Goal: Transaction & Acquisition: Purchase product/service

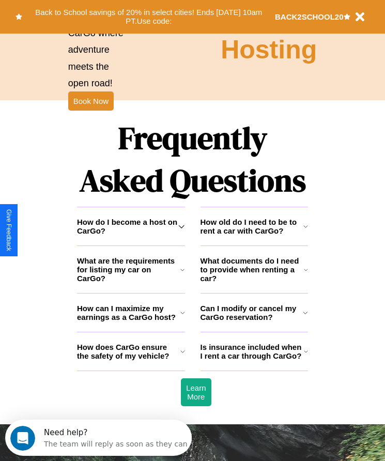
scroll to position [1347, 0]
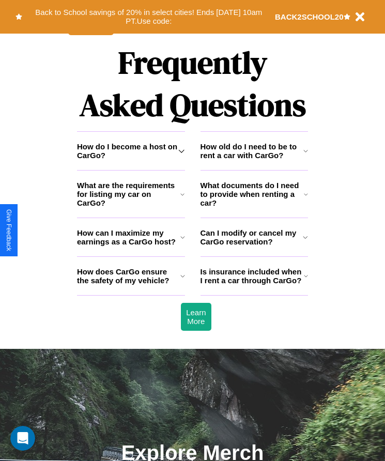
click at [305, 155] on icon at bounding box center [305, 151] width 5 height 8
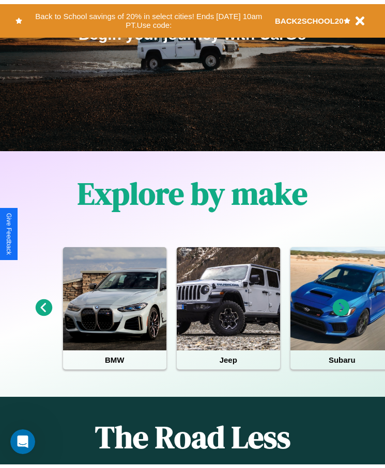
scroll to position [0, 0]
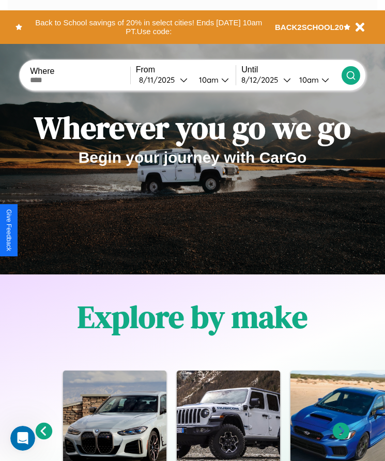
click at [81, 80] on input "text" at bounding box center [80, 80] width 100 height 8
type input "*********"
click at [166, 80] on div "[DATE]" at bounding box center [159, 80] width 41 height 10
select select "*"
select select "****"
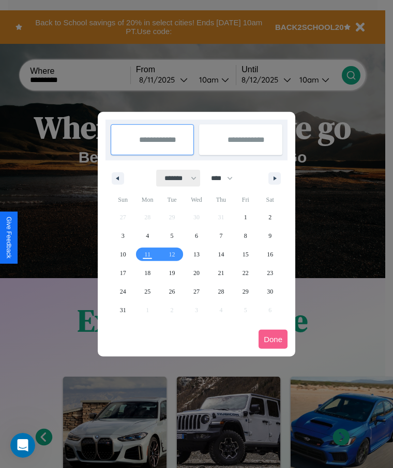
click at [176, 178] on select "******* ******** ***** ***** *** **** **** ****** ********* ******* ******** **…" at bounding box center [179, 178] width 44 height 17
select select "*"
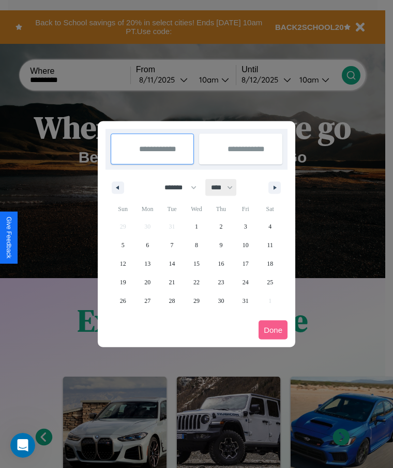
click at [226, 187] on select "**** **** **** **** **** **** **** **** **** **** **** **** **** **** **** ****…" at bounding box center [221, 187] width 31 height 17
select select "****"
click at [270, 245] on span "10" at bounding box center [270, 245] width 6 height 19
type input "**********"
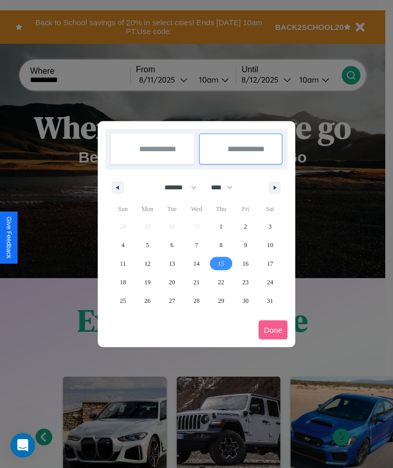
click at [221, 263] on span "15" at bounding box center [220, 264] width 6 height 19
type input "**********"
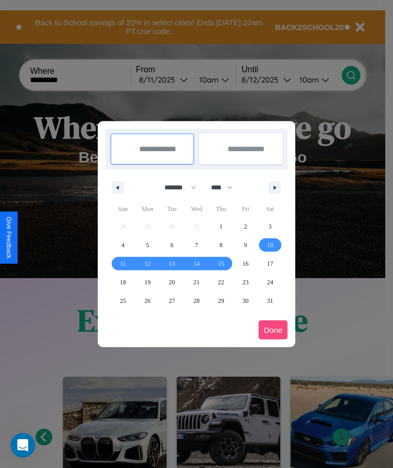
click at [273, 330] on button "Done" at bounding box center [272, 330] width 29 height 19
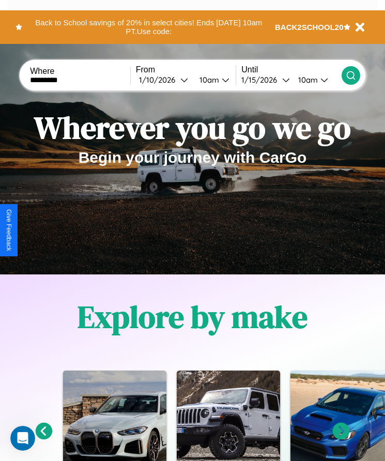
click at [210, 80] on div "10am" at bounding box center [207, 80] width 27 height 10
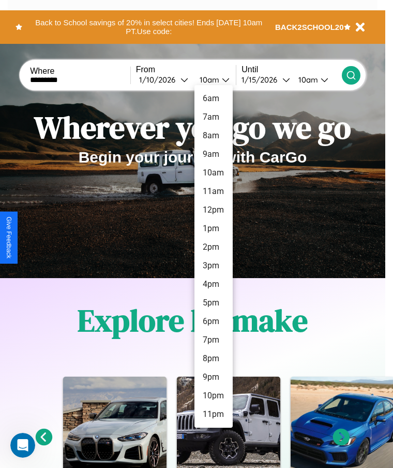
click at [213, 210] on li "12pm" at bounding box center [213, 210] width 38 height 19
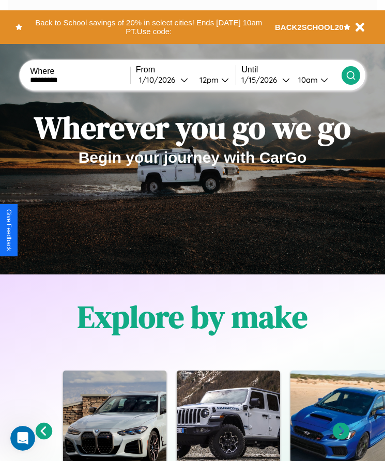
click at [308, 80] on div "10am" at bounding box center [306, 80] width 27 height 10
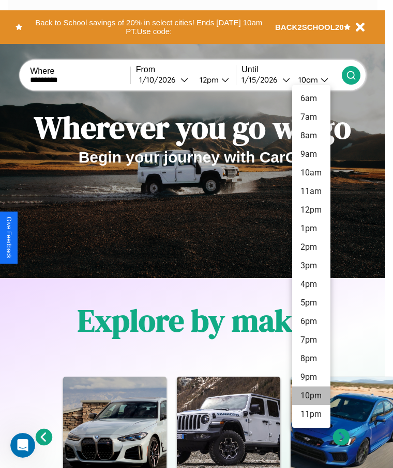
click at [310, 396] on li "10pm" at bounding box center [311, 396] width 38 height 19
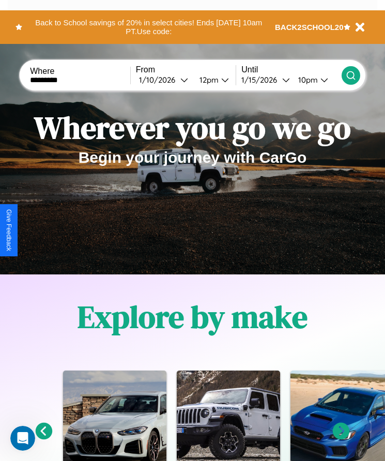
click at [350, 75] on icon at bounding box center [351, 75] width 10 height 10
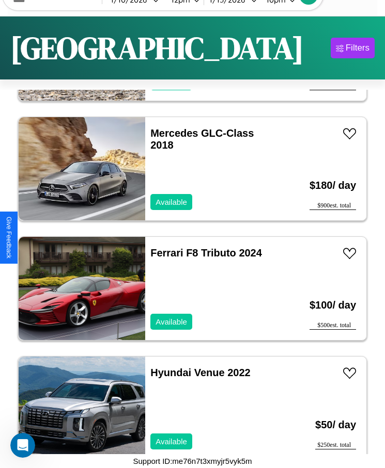
scroll to position [1685, 0]
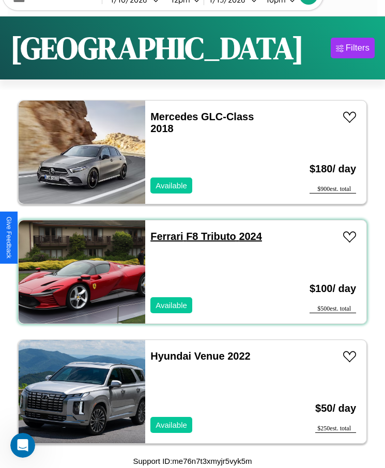
click at [163, 237] on link "Ferrari F8 Tributo 2024" at bounding box center [206, 236] width 112 height 11
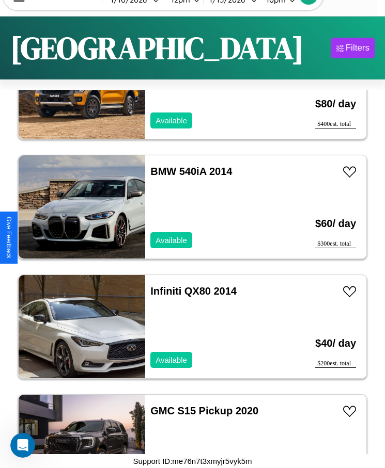
scroll to position [8875, 0]
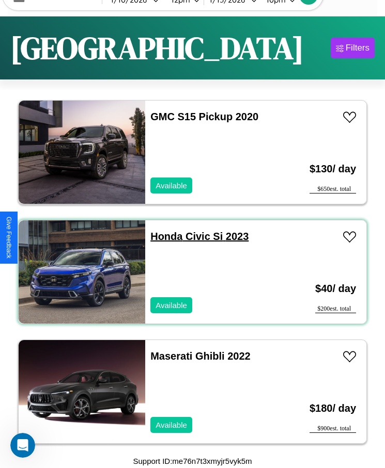
click at [163, 237] on link "Honda Civic Si 2023" at bounding box center [199, 236] width 98 height 11
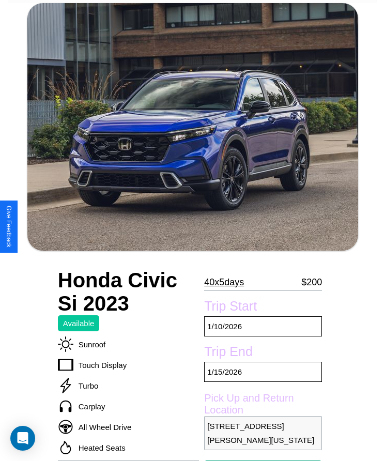
scroll to position [241, 0]
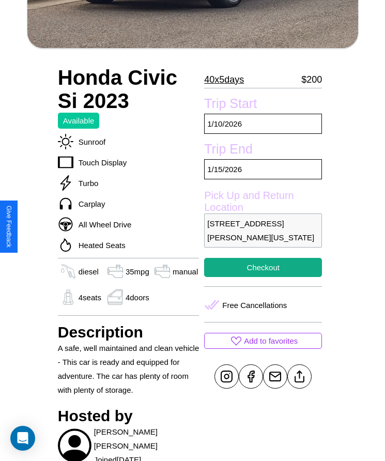
click at [263, 230] on p "3849 Smith Street San Diego California 98748 United States" at bounding box center [263, 230] width 118 height 34
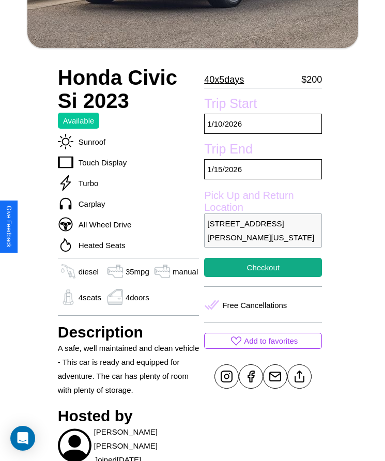
click at [263, 230] on p "3849 Smith Street San Diego California 98748 United States" at bounding box center [263, 230] width 118 height 34
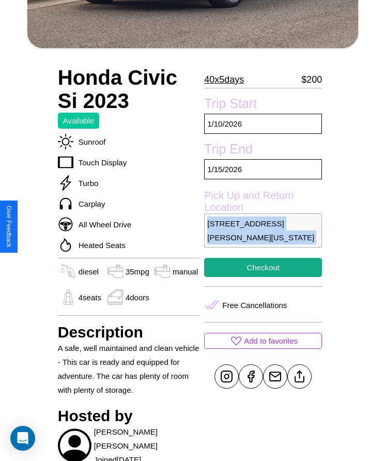
click at [263, 230] on p "3849 Smith Street San Diego California 98748 United States" at bounding box center [263, 230] width 118 height 34
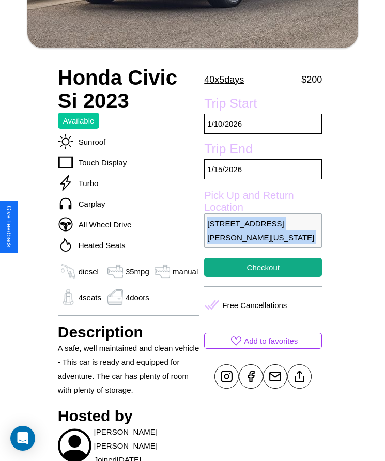
click at [263, 230] on p "3849 Smith Street San Diego California 98748 United States" at bounding box center [263, 230] width 118 height 34
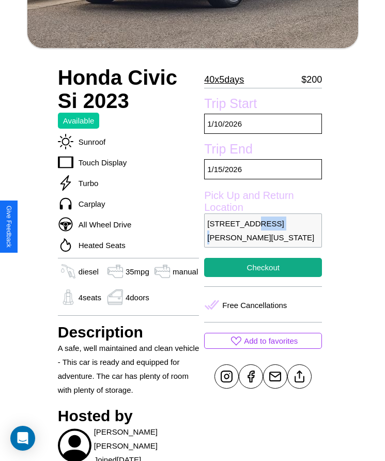
click at [263, 230] on p "3849 Smith Street San Diego California 98748 United States" at bounding box center [263, 230] width 118 height 34
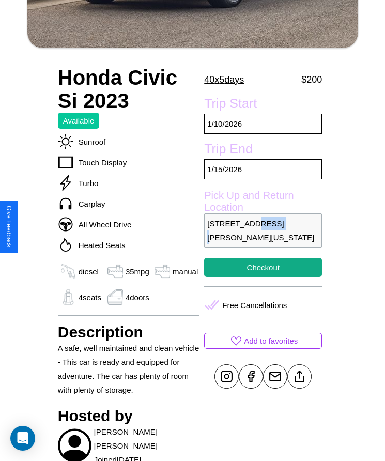
click at [263, 230] on p "3849 Smith Street San Diego California 98748 United States" at bounding box center [263, 230] width 118 height 34
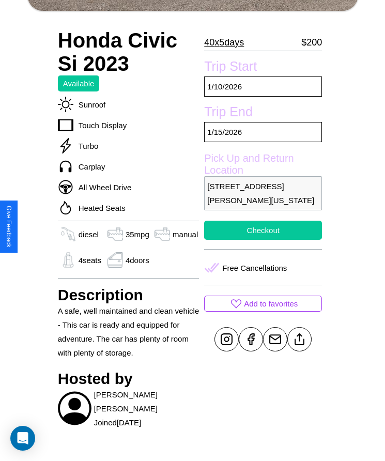
click at [263, 230] on button "Checkout" at bounding box center [263, 230] width 118 height 19
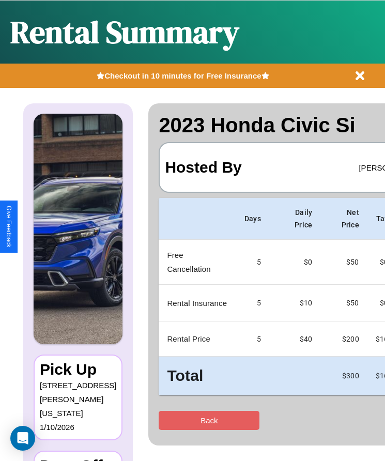
scroll to position [0, 61]
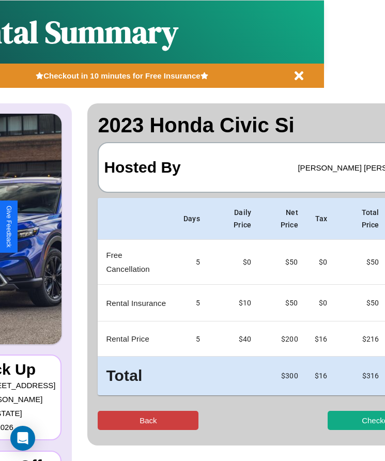
click at [107, 420] on button "Back" at bounding box center [148, 420] width 101 height 19
